Goal: Manage account settings

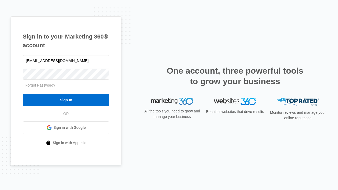
type input "[EMAIL_ADDRESS][DOMAIN_NAME]"
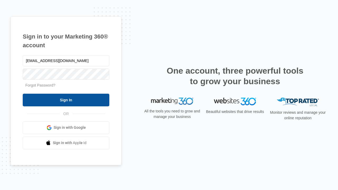
click at [66, 100] on input "Sign In" at bounding box center [66, 100] width 87 height 13
